Goal: Information Seeking & Learning: Learn about a topic

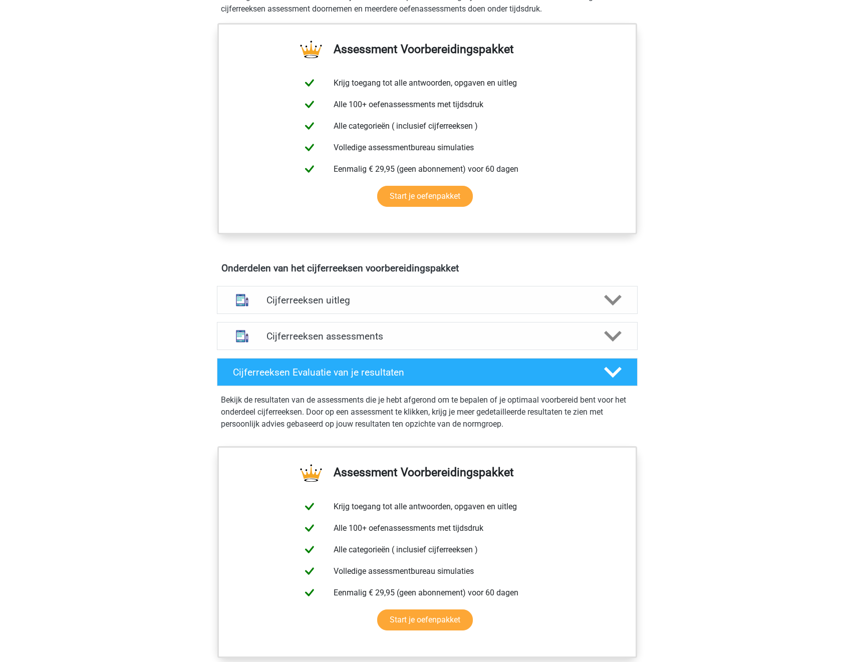
scroll to position [405, 0]
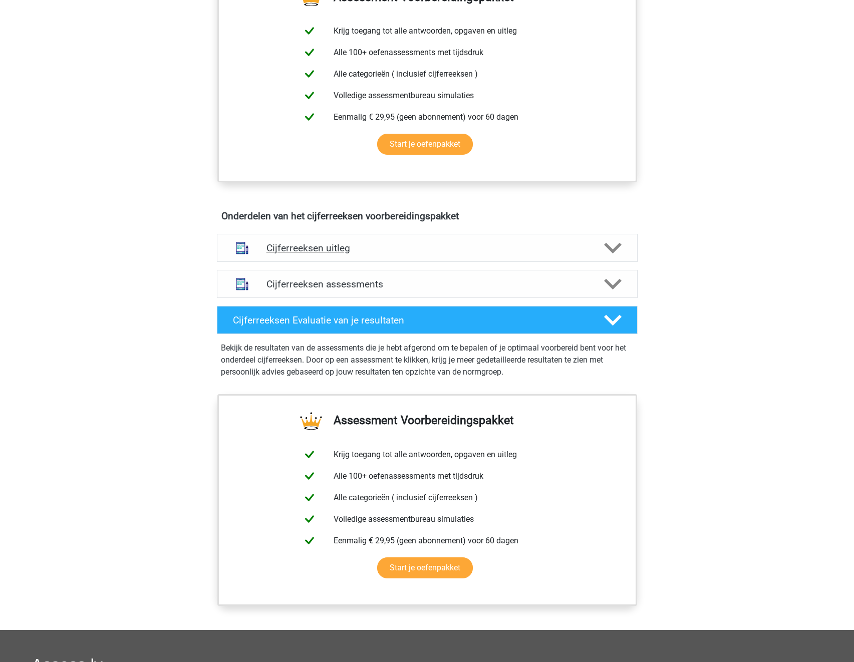
click at [382, 254] on h4 "Cijferreeksen uitleg" at bounding box center [426, 248] width 321 height 12
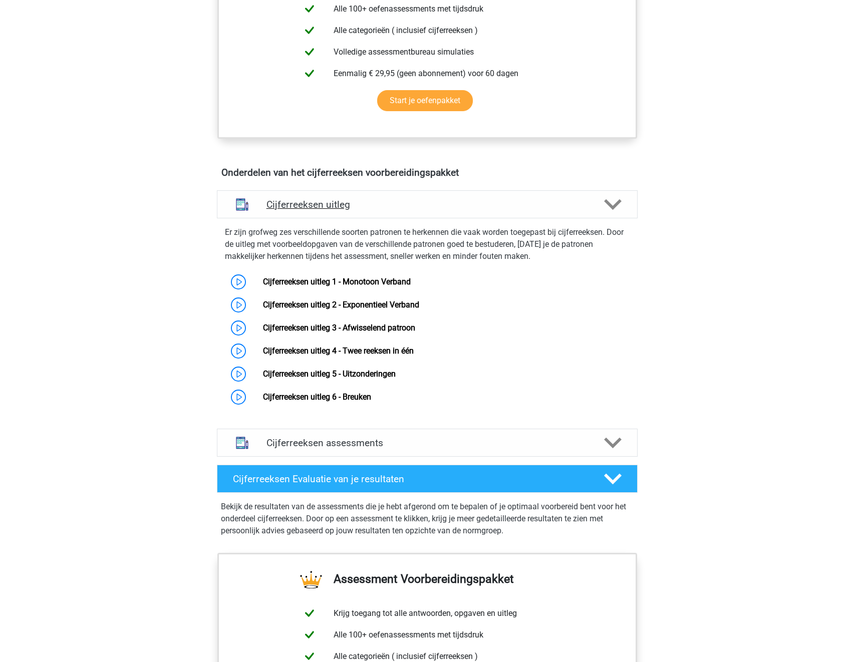
scroll to position [485, 0]
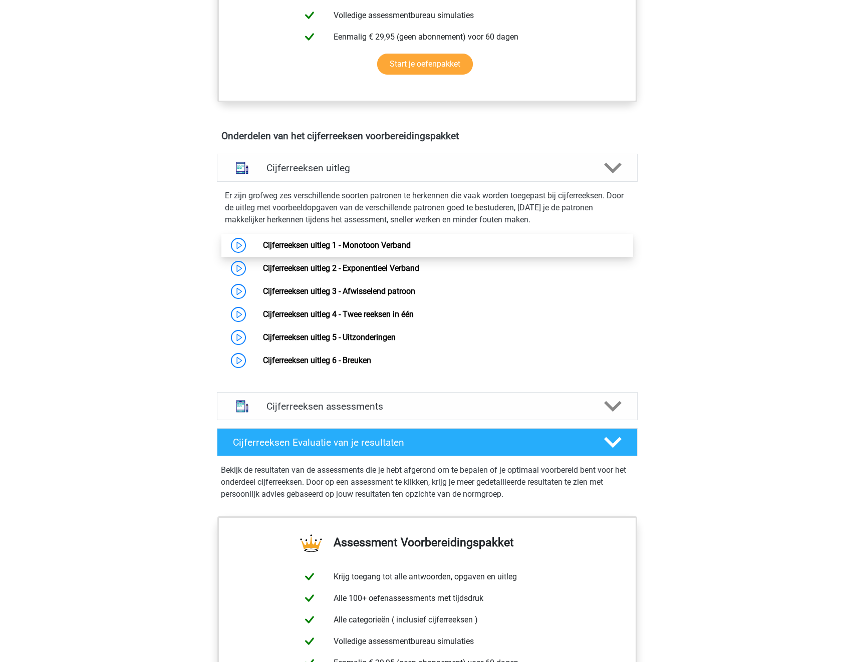
click at [410, 250] on link "Cijferreeksen uitleg 1 - Monotoon Verband" at bounding box center [337, 245] width 148 height 10
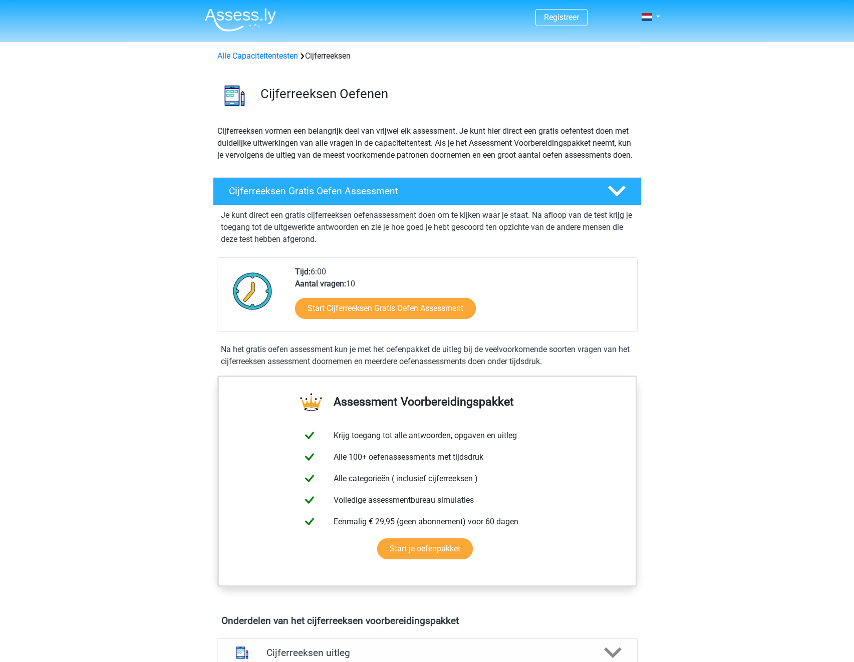
scroll to position [485, 0]
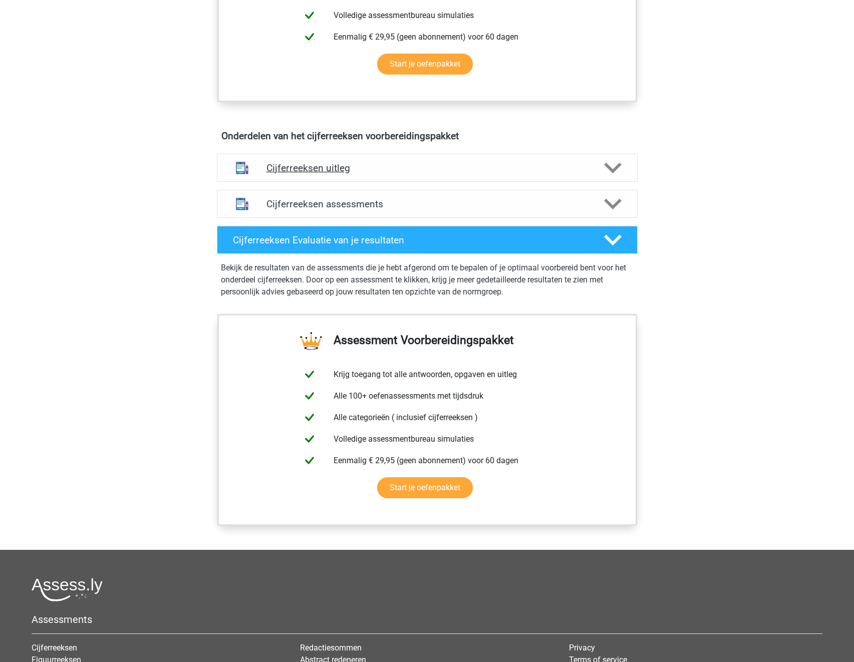
click at [337, 182] on div "Cijferreeksen uitleg" at bounding box center [427, 168] width 421 height 28
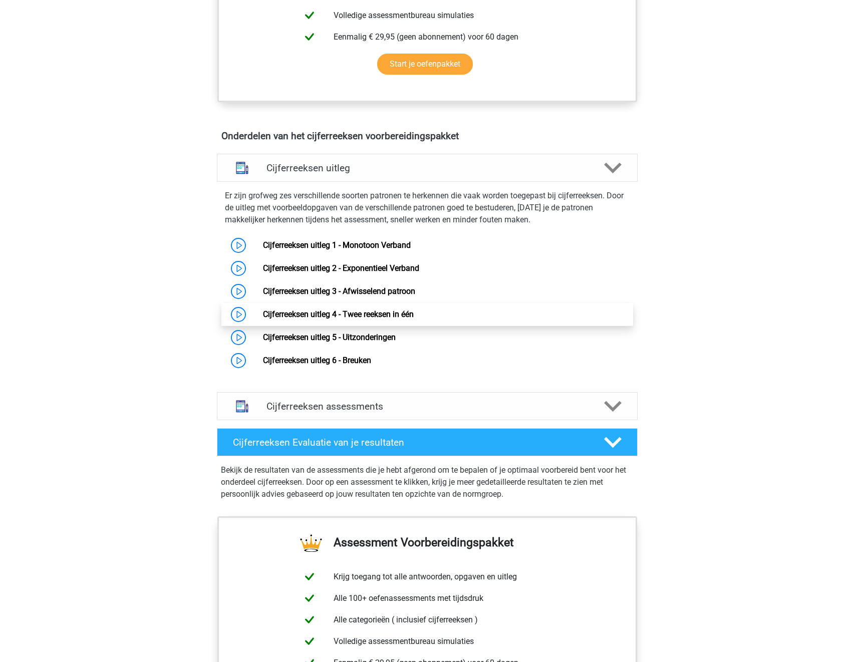
click at [393, 319] on link "Cijferreeksen uitleg 4 - Twee reeksen in één" at bounding box center [338, 314] width 151 height 10
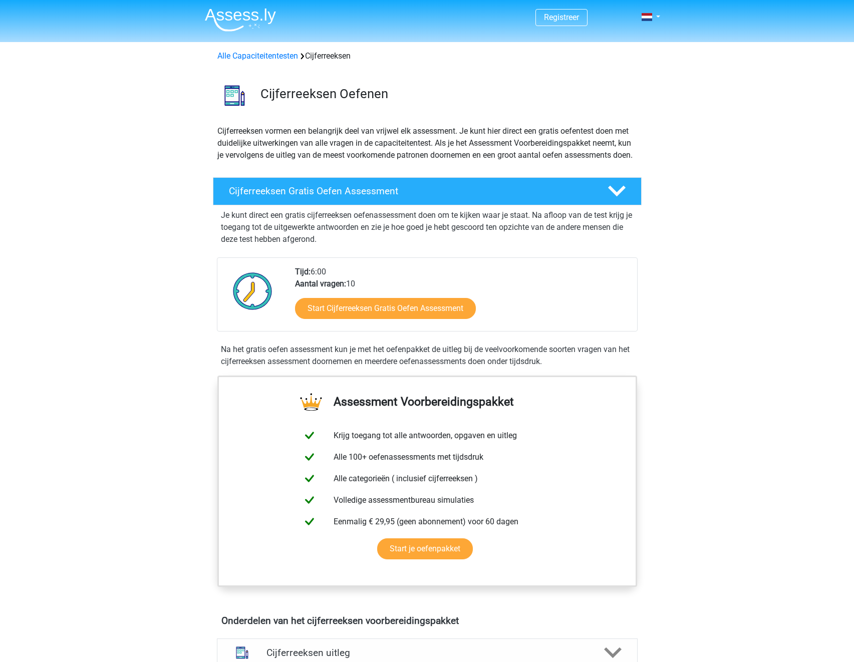
scroll to position [485, 0]
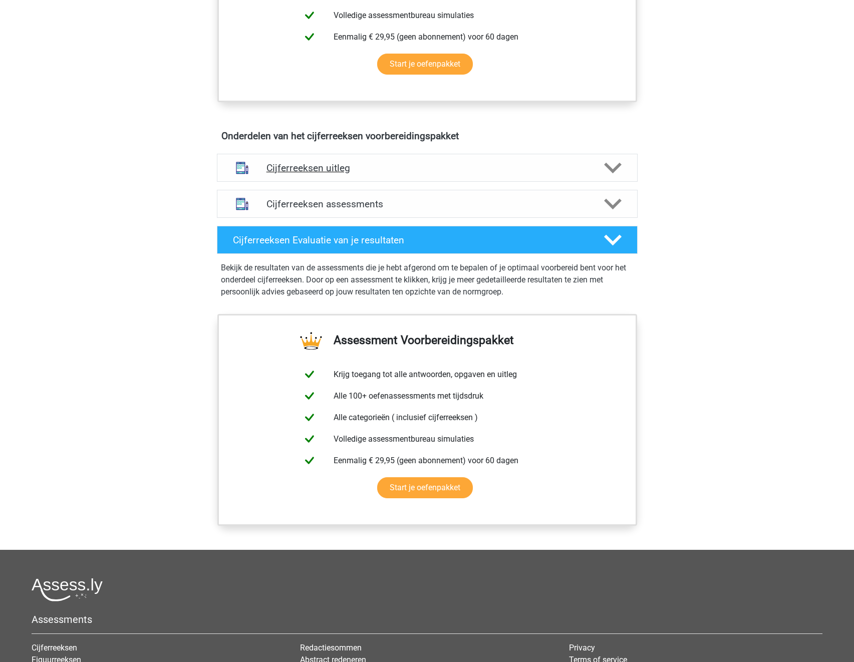
click at [613, 177] on icon at bounding box center [613, 168] width 18 height 18
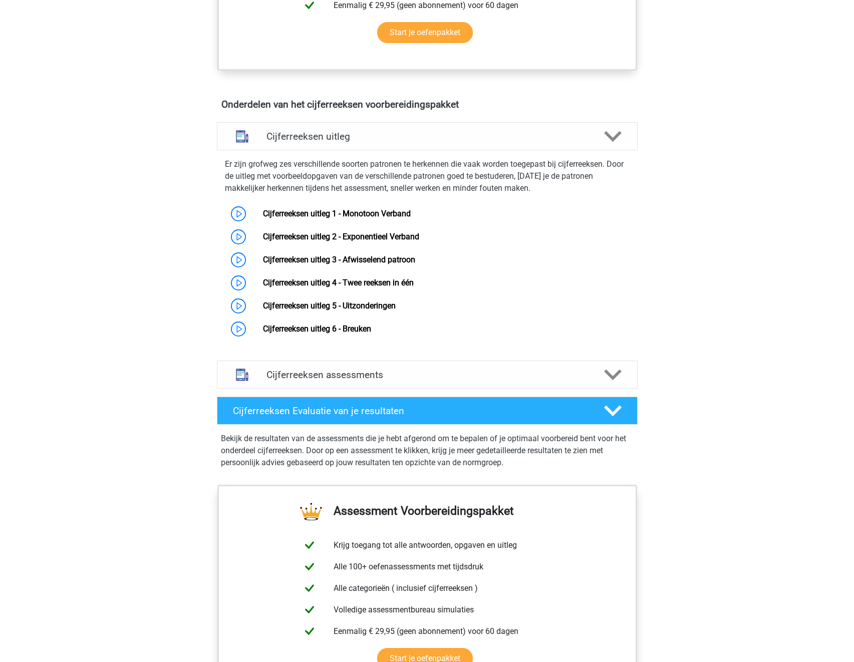
scroll to position [528, 0]
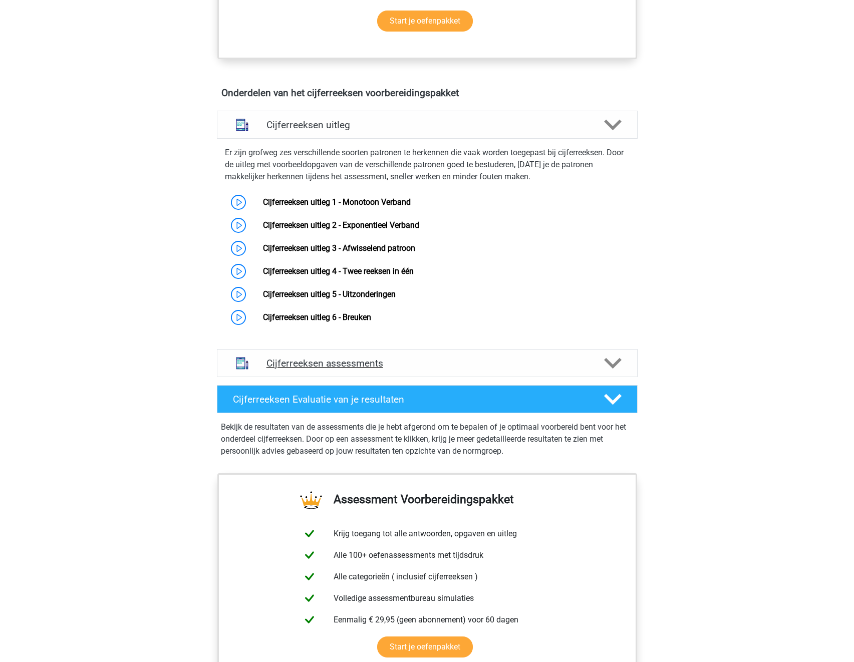
click at [397, 377] on div "Cijferreeksen assessments" at bounding box center [427, 363] width 421 height 28
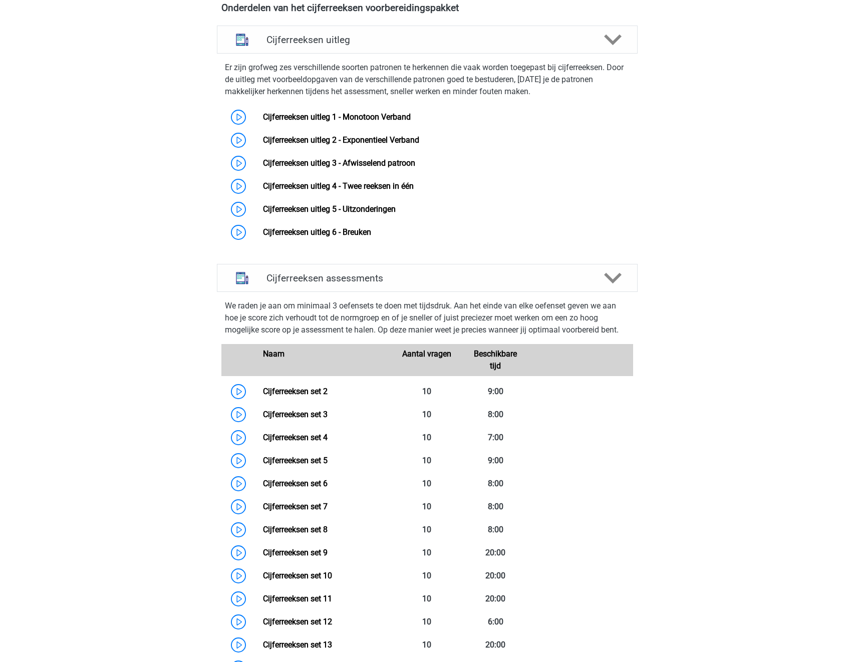
scroll to position [666, 0]
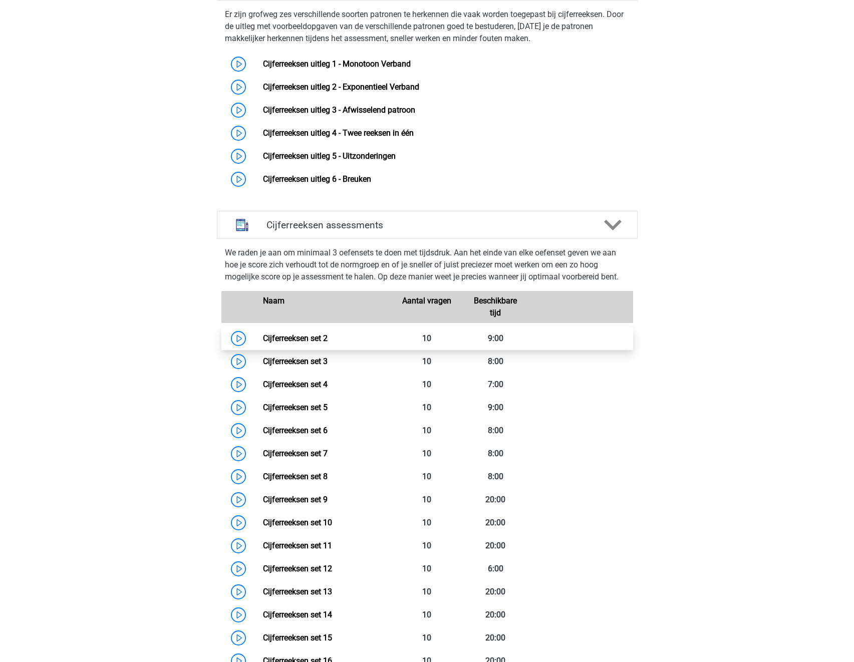
click at [263, 343] on link "Cijferreeksen set 2" at bounding box center [295, 338] width 65 height 10
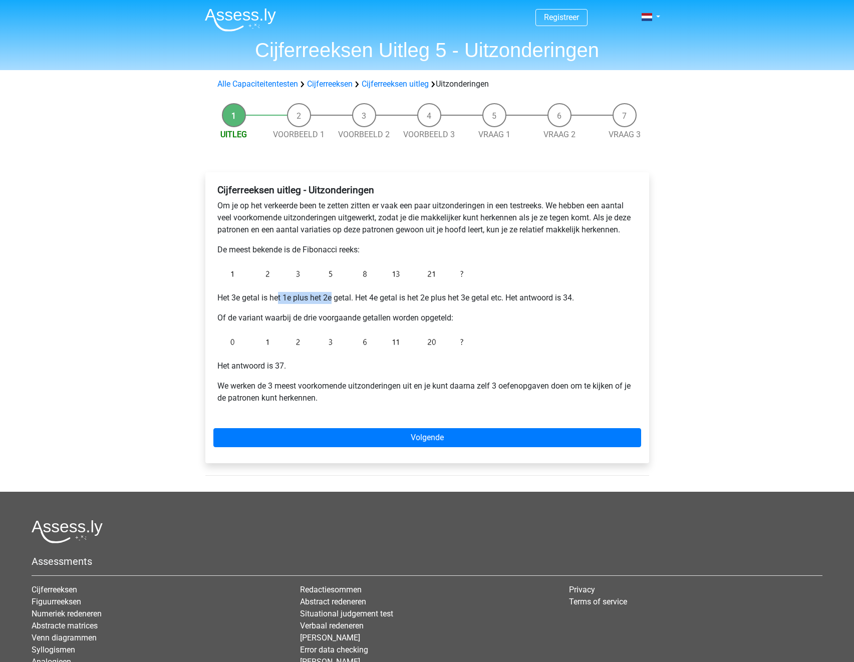
drag, startPoint x: 280, startPoint y: 299, endPoint x: 332, endPoint y: 301, distance: 52.6
click at [333, 301] on p "Het 3e getal is het 1e plus het 2e getal. Het 4e getal is het 2e plus het 3e ge…" at bounding box center [427, 298] width 420 height 12
click at [284, 297] on p "Het 3e getal is het 1e plus het 2e getal. Het 4e getal is het 2e plus het 3e ge…" at bounding box center [427, 298] width 420 height 12
drag, startPoint x: 257, startPoint y: 299, endPoint x: 348, endPoint y: 299, distance: 90.6
click at [348, 299] on p "Het 3e getal is het 1e plus het 2e getal. Het 4e getal is het 2e plus het 3e ge…" at bounding box center [427, 298] width 420 height 12
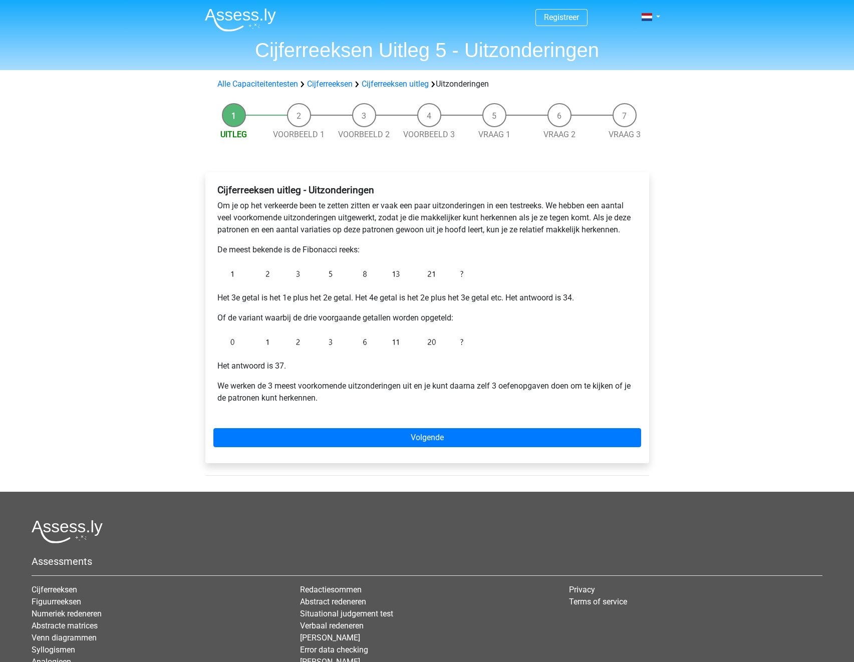
click at [426, 298] on p "Het 3e getal is het 1e plus het 2e getal. Het 4e getal is het 2e plus het 3e ge…" at bounding box center [427, 298] width 420 height 12
drag, startPoint x: 259, startPoint y: 318, endPoint x: 396, endPoint y: 318, distance: 136.7
click at [396, 318] on p "Of de variant waarbij de drie voorgaande getallen worden opgeteld:" at bounding box center [427, 318] width 420 height 12
click at [466, 321] on p "Of de variant waarbij de drie voorgaande getallen worden opgeteld:" at bounding box center [427, 318] width 420 height 12
drag, startPoint x: 315, startPoint y: 389, endPoint x: 435, endPoint y: 393, distance: 119.7
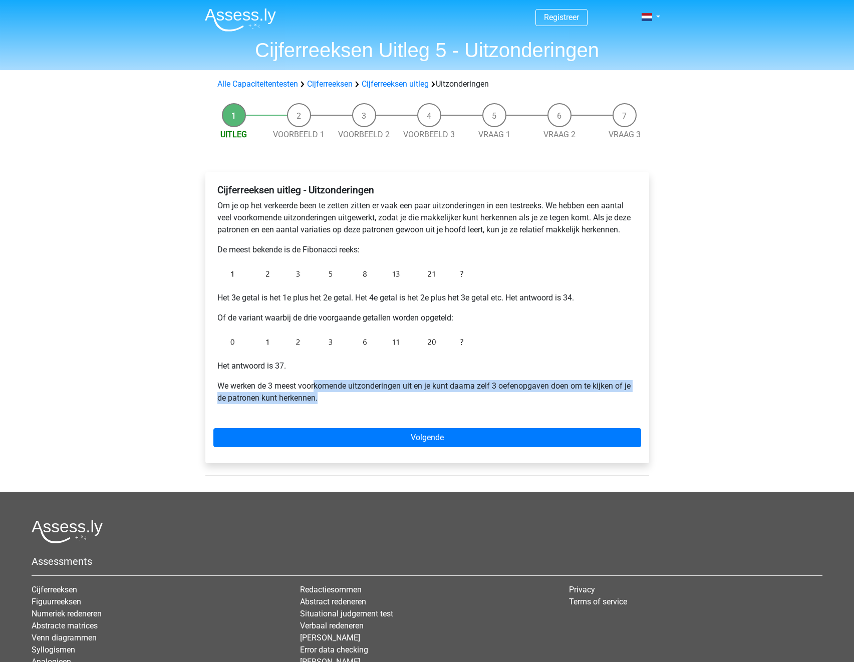
click at [435, 393] on p "We werken de 3 meest voorkomende uitzonderingen uit en je kunt daarna zelf 3 oe…" at bounding box center [427, 392] width 420 height 24
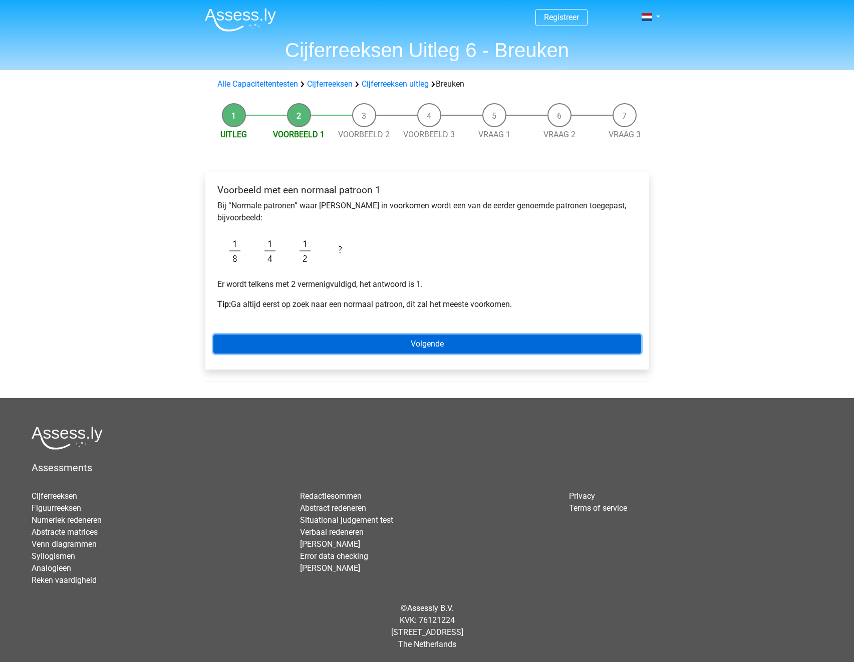
click at [412, 344] on link "Volgende" at bounding box center [427, 343] width 428 height 19
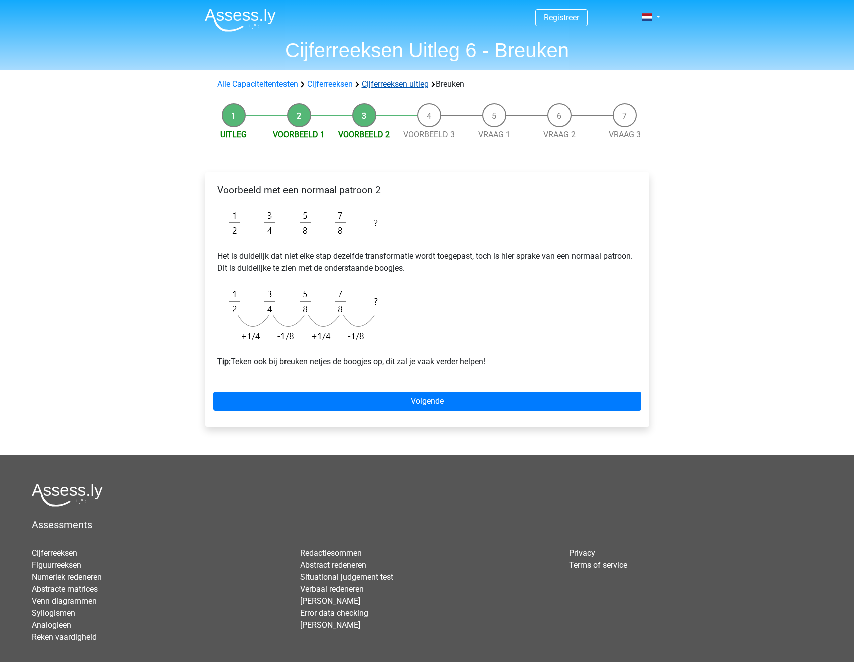
click at [386, 84] on link "Cijferreeksen uitleg" at bounding box center [395, 84] width 67 height 10
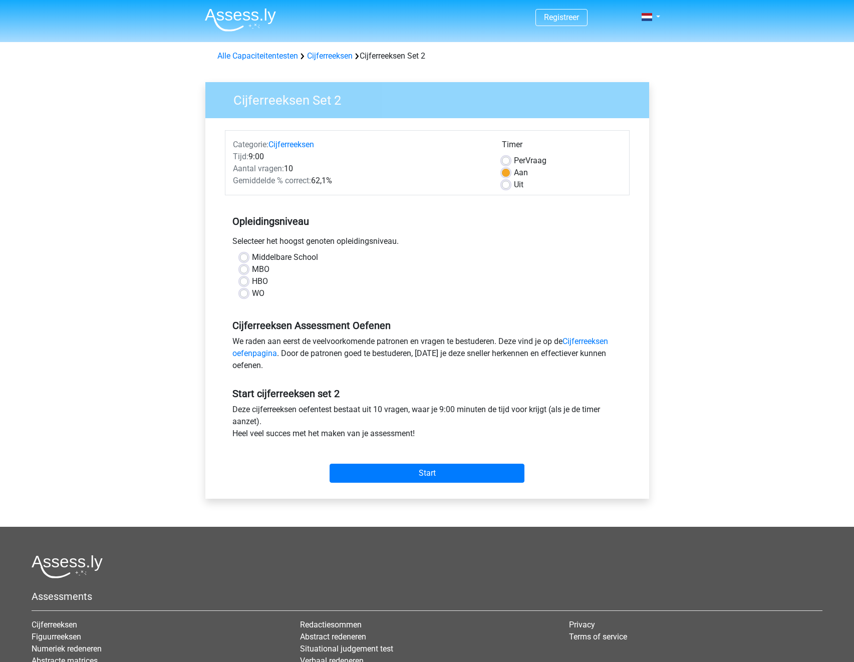
click at [252, 289] on label "WO" at bounding box center [258, 293] width 13 height 12
click at [248, 289] on input "WO" at bounding box center [244, 292] width 8 height 10
radio input "true"
click at [392, 470] on input "Start" at bounding box center [426, 473] width 195 height 19
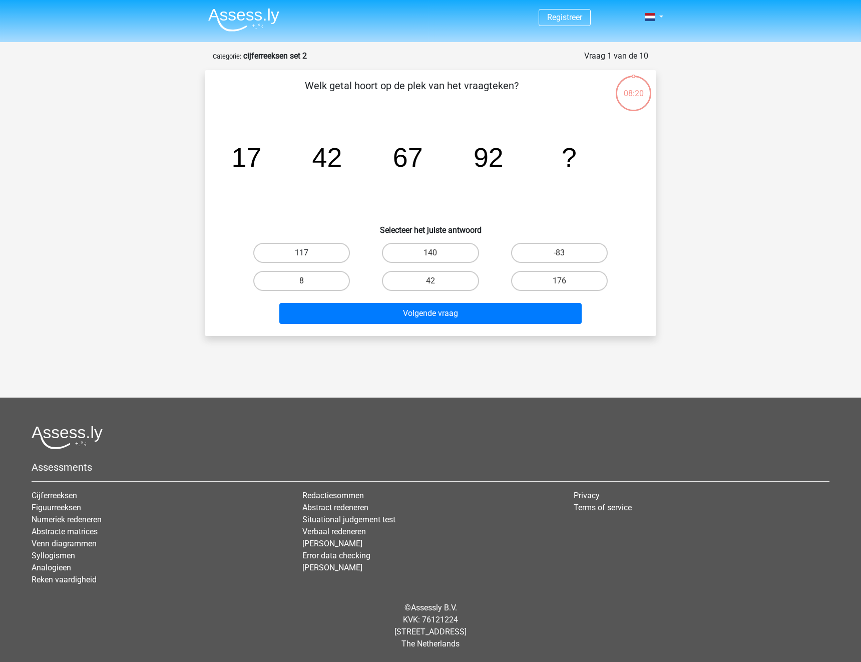
click at [317, 246] on label "117" at bounding box center [301, 253] width 97 height 20
click at [308, 253] on input "117" at bounding box center [305, 256] width 7 height 7
radio input "true"
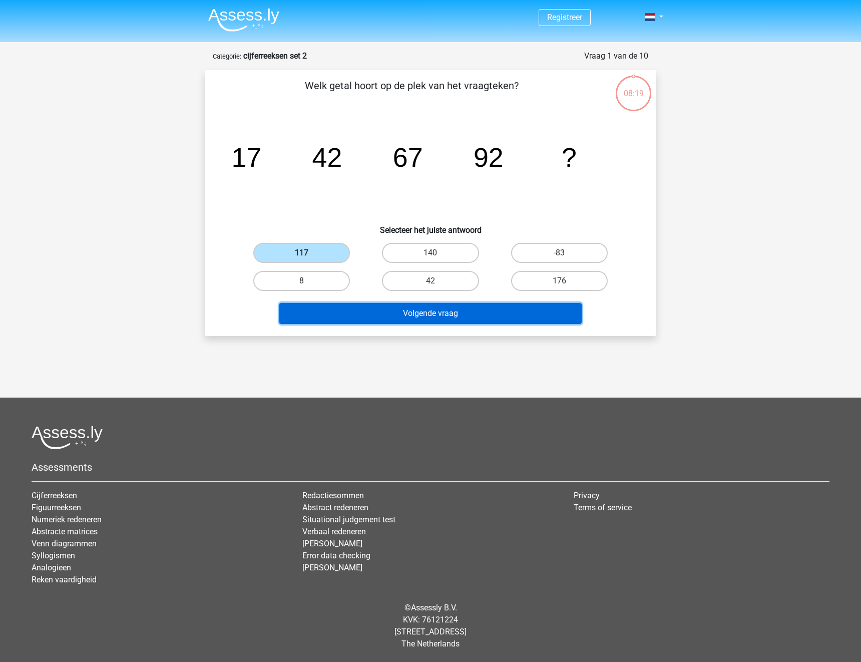
click at [355, 318] on button "Volgende vraag" at bounding box center [430, 313] width 303 height 21
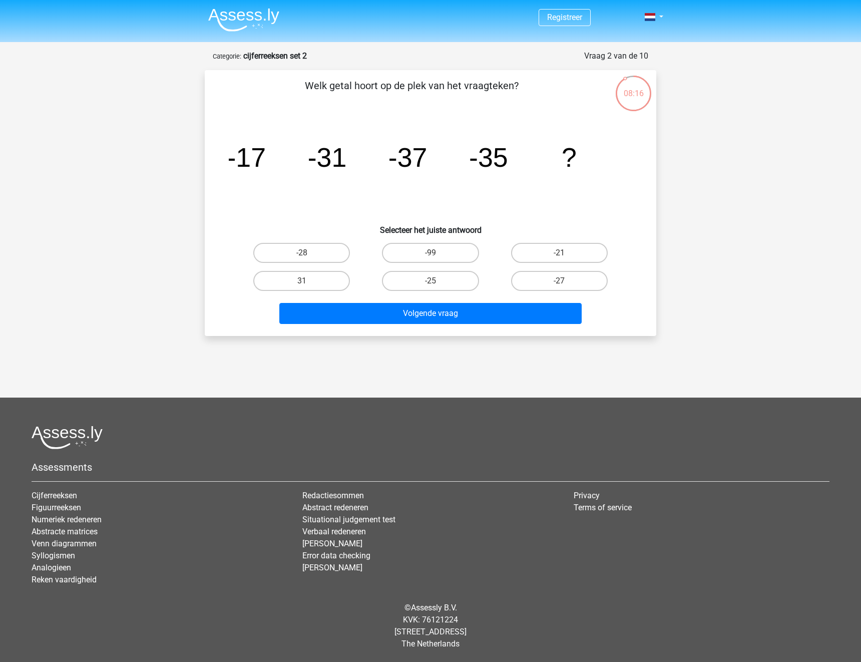
click at [457, 171] on icon "image/svg+xml -17 -31 -37 -35 ?" at bounding box center [431, 166] width 404 height 101
click at [266, 162] on tspan "?" at bounding box center [246, 157] width 39 height 30
click at [266, 157] on tspan "-35" at bounding box center [246, 157] width 39 height 30
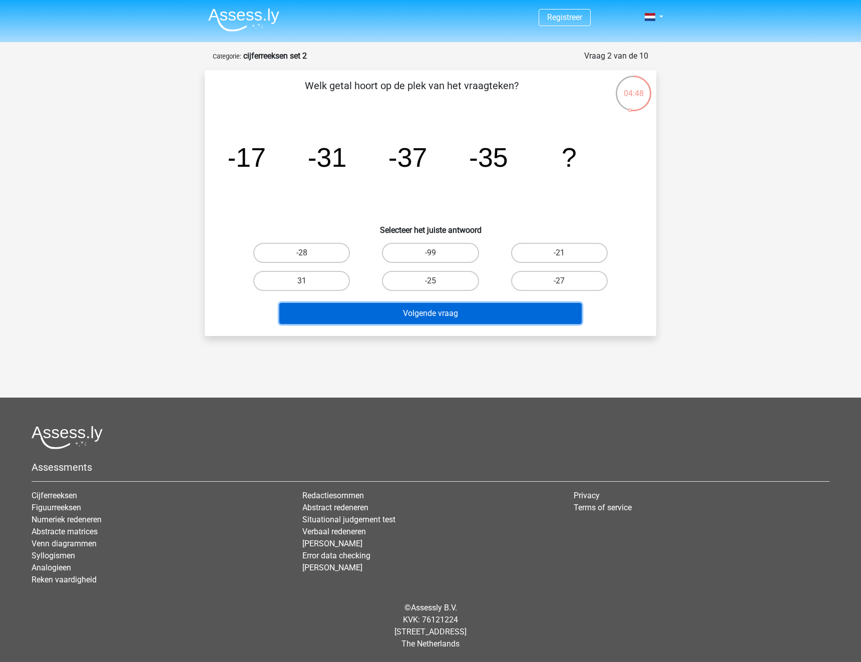
click at [490, 314] on button "Volgende vraag" at bounding box center [430, 313] width 303 height 21
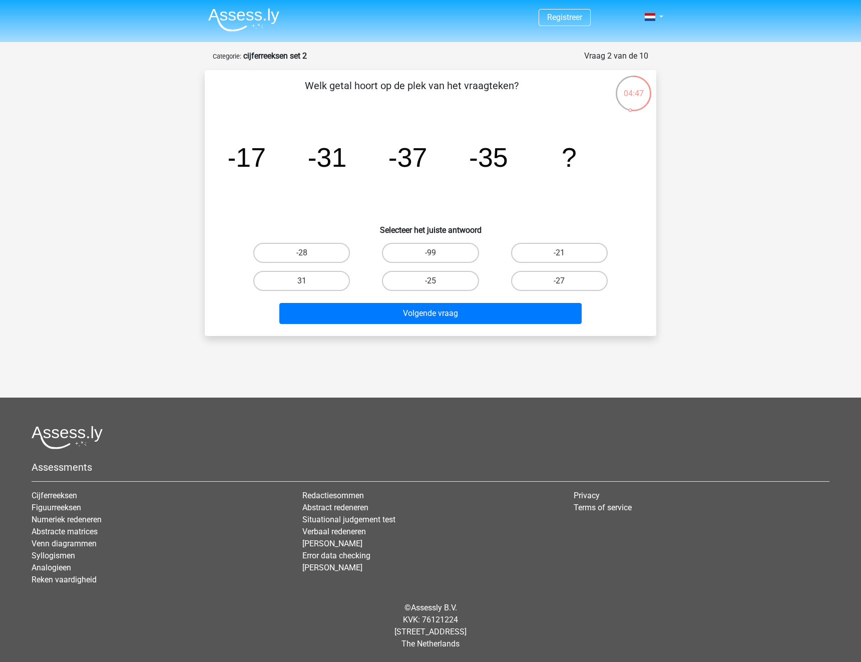
click at [371, 216] on icon "image/svg+xml -17 -31 -37 -35 ?" at bounding box center [431, 166] width 404 height 101
click at [400, 269] on div "-25" at bounding box center [430, 281] width 129 height 28
click at [408, 282] on label "-25" at bounding box center [430, 281] width 97 height 20
click at [431, 282] on input "-25" at bounding box center [434, 284] width 7 height 7
radio input "true"
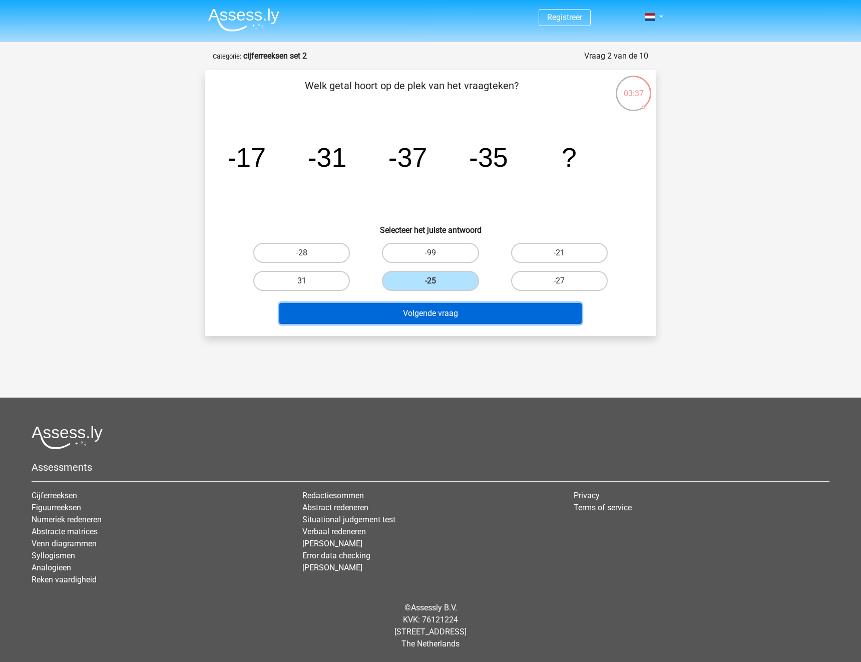
click at [425, 312] on button "Volgende vraag" at bounding box center [430, 313] width 303 height 21
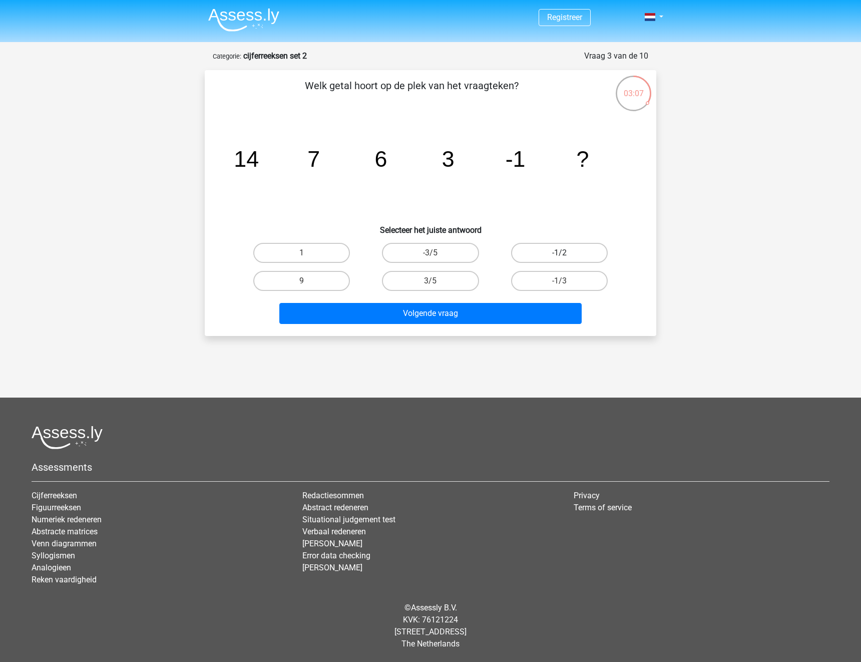
click at [537, 247] on label "-1/2" at bounding box center [559, 253] width 97 height 20
click at [559, 253] on input "-1/2" at bounding box center [562, 256] width 7 height 7
radio input "true"
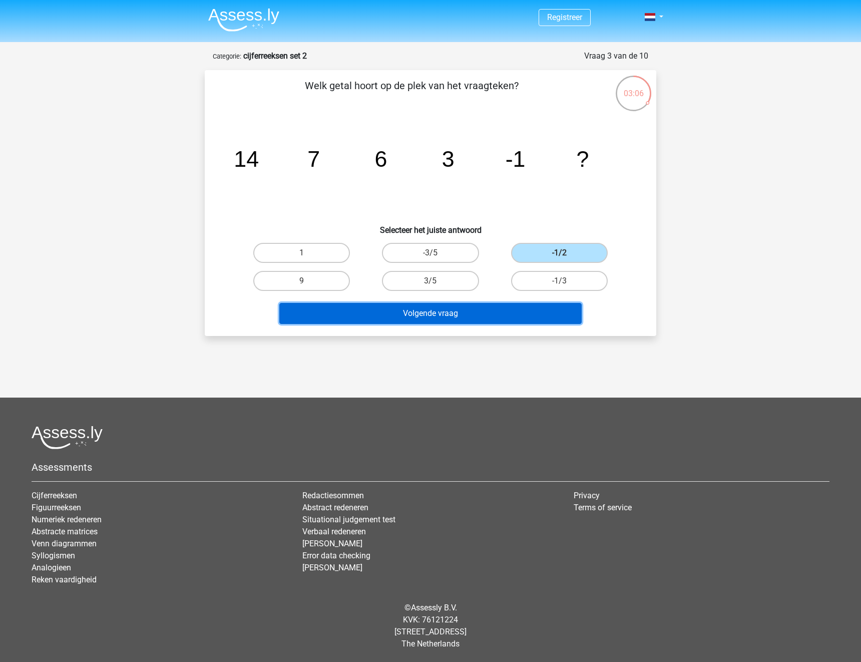
click at [530, 315] on button "Volgende vraag" at bounding box center [430, 313] width 303 height 21
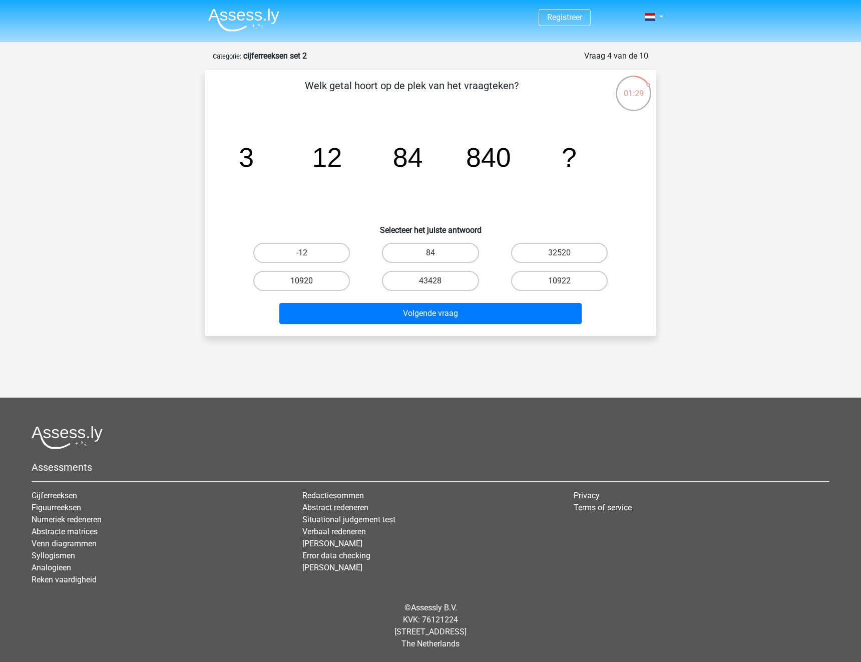
click at [311, 283] on label "10920" at bounding box center [301, 281] width 97 height 20
click at [308, 283] on input "10920" at bounding box center [305, 284] width 7 height 7
radio input "true"
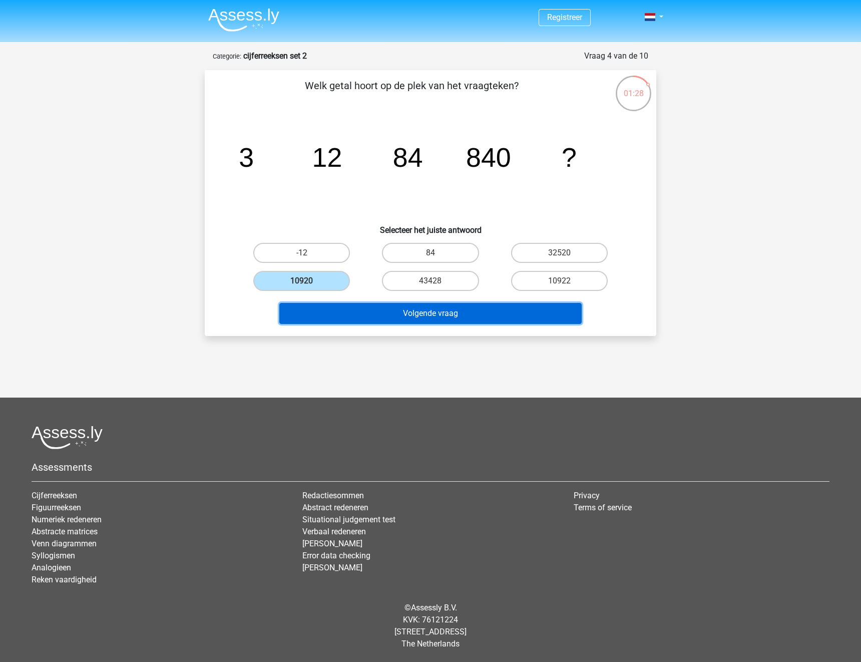
click at [345, 308] on button "Volgende vraag" at bounding box center [430, 313] width 303 height 21
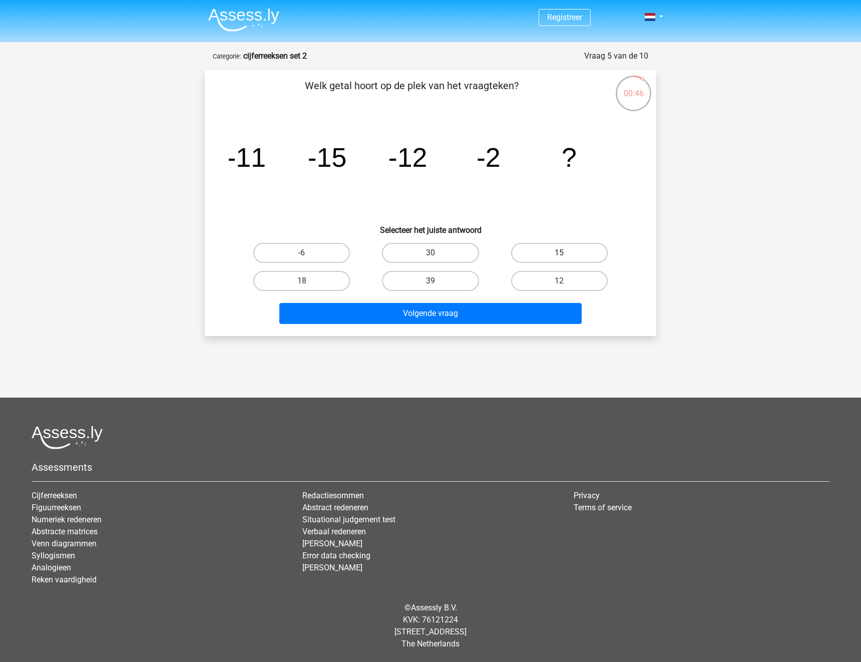
click at [545, 253] on label "15" at bounding box center [559, 253] width 97 height 20
click at [559, 253] on input "15" at bounding box center [562, 256] width 7 height 7
radio input "true"
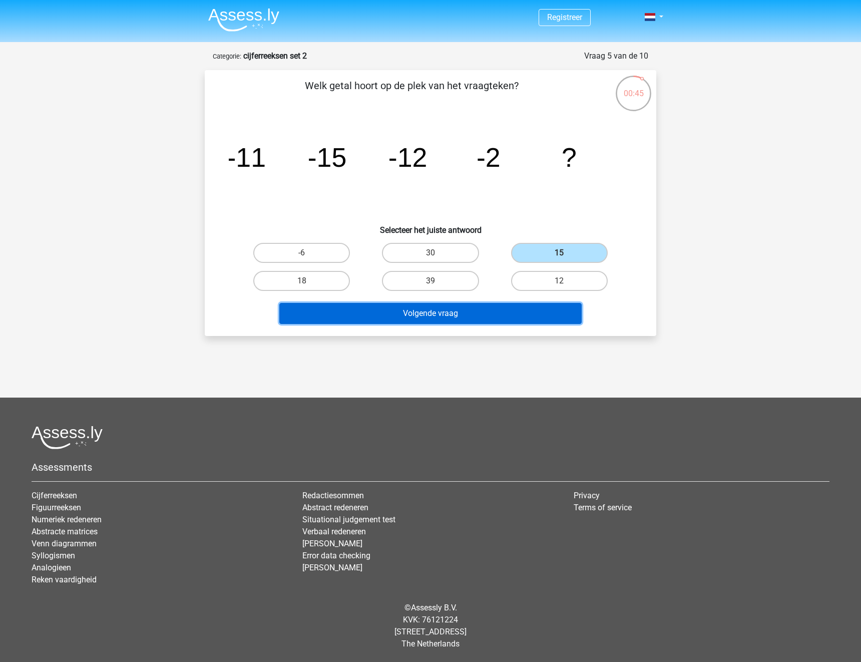
click at [525, 311] on button "Volgende vraag" at bounding box center [430, 313] width 303 height 21
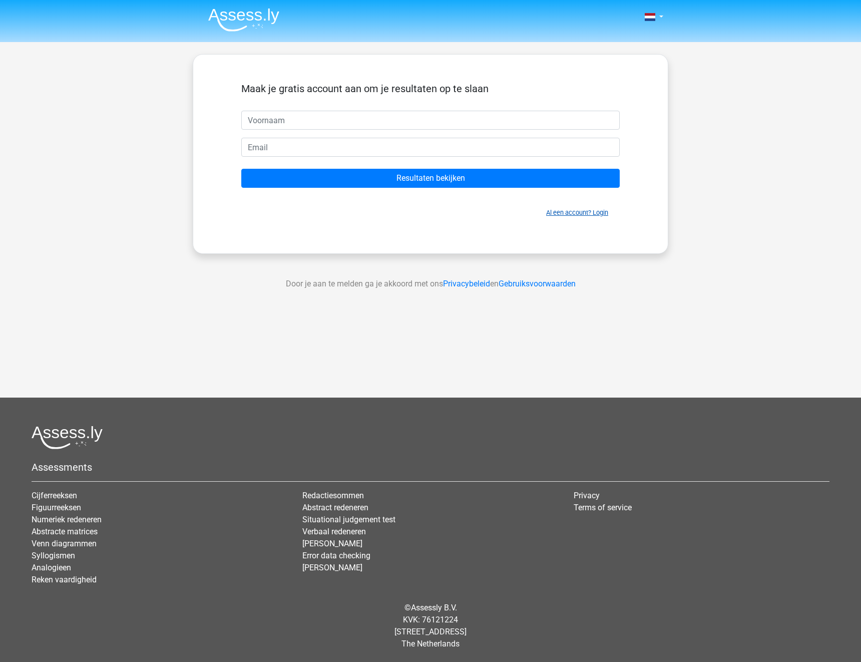
click at [568, 215] on link "Al een account? Login" at bounding box center [577, 213] width 62 height 8
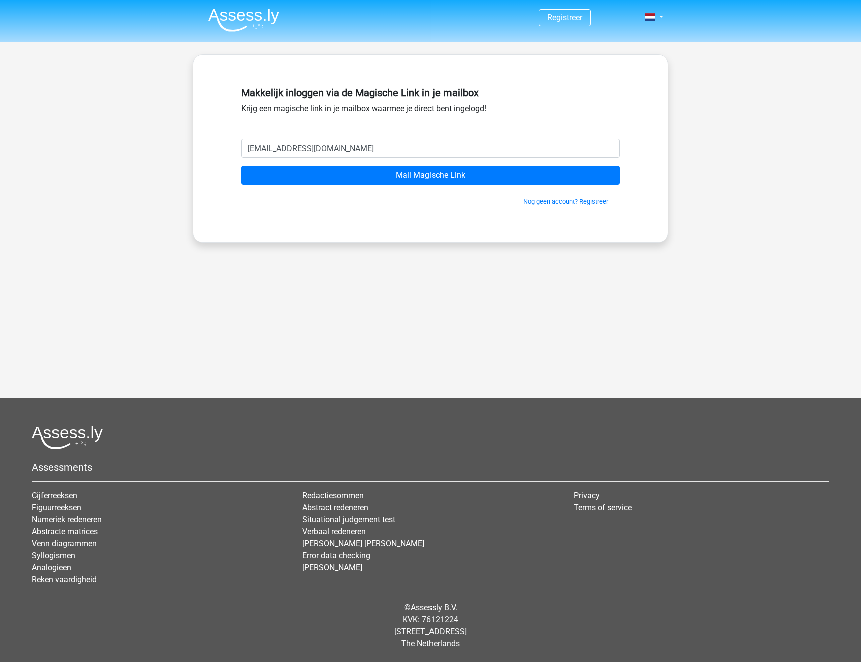
type input "[EMAIL_ADDRESS][DOMAIN_NAME]"
click at [241, 166] on input "Mail Magische Link" at bounding box center [430, 175] width 379 height 19
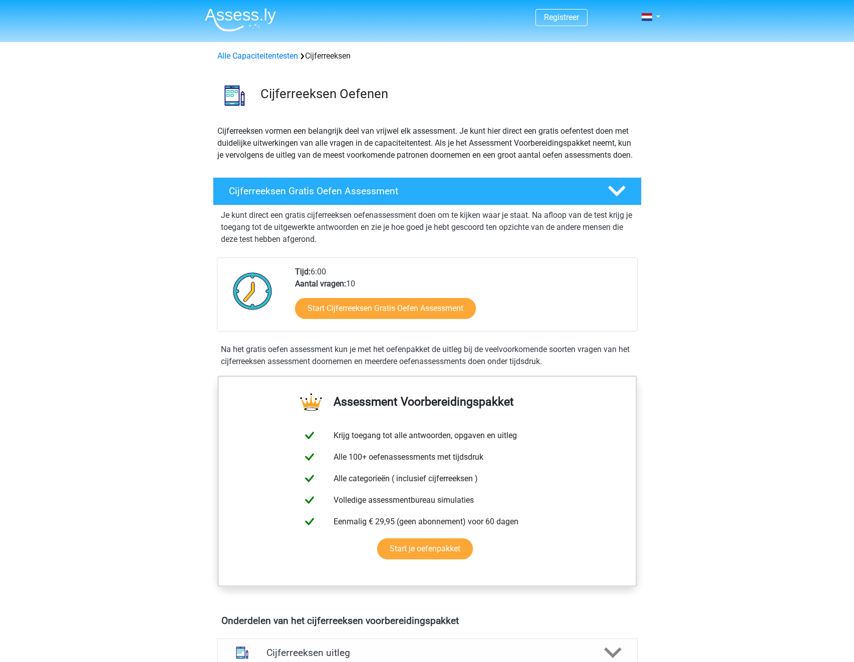
scroll to position [652, 0]
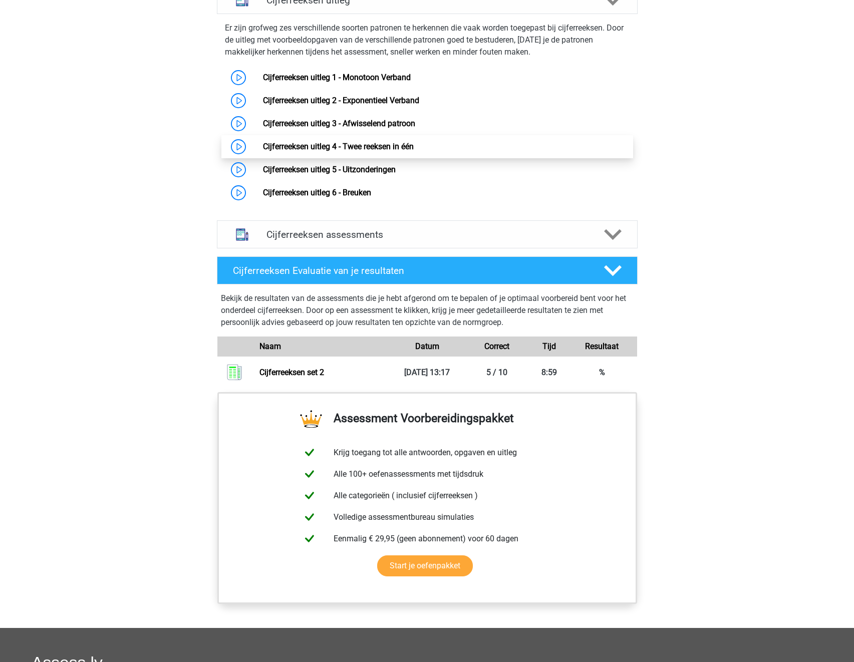
click at [414, 151] on link "Cijferreeksen uitleg 4 - Twee reeksen in één" at bounding box center [338, 147] width 151 height 10
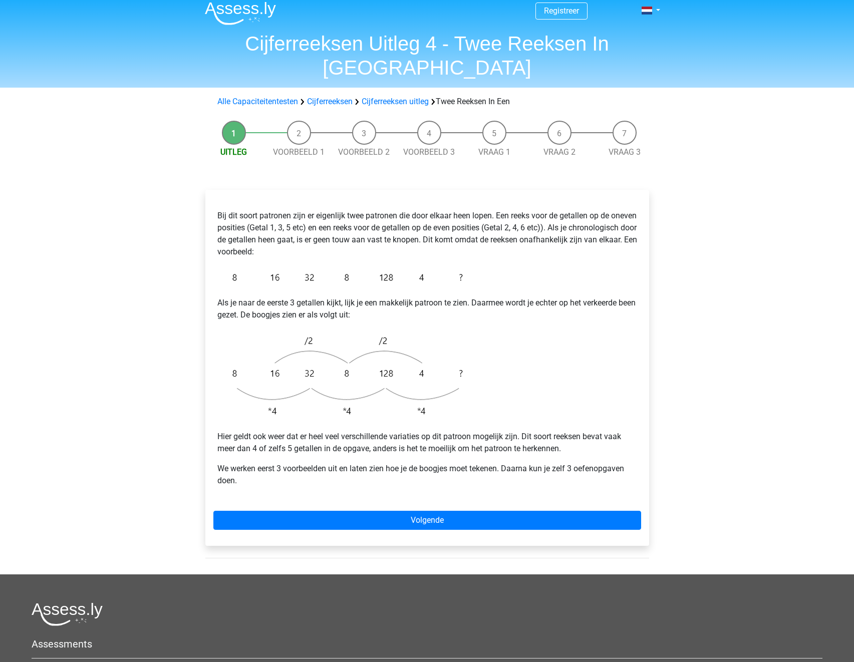
scroll to position [9, 0]
